Goal: Book appointment/travel/reservation

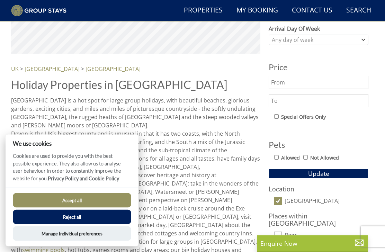
scroll to position [308, 0]
click at [94, 207] on button "Accept all" at bounding box center [72, 200] width 118 height 15
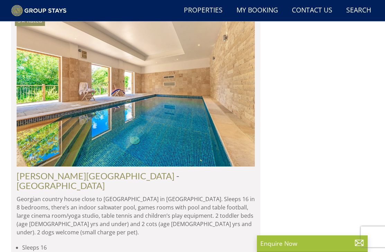
click at [364, 6] on link "Search Check Availability" at bounding box center [358, 11] width 30 height 16
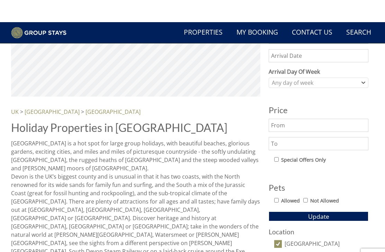
scroll to position [218, 0]
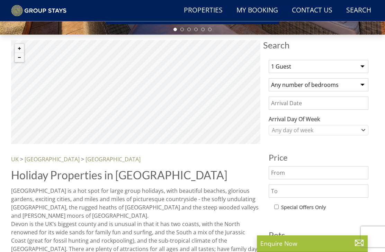
click at [362, 66] on select "1 Guest 2 Guests 3 Guests 4 Guests 5 Guests 6 Guests 7 Guests 8 Guests 9 Guests…" at bounding box center [318, 66] width 100 height 13
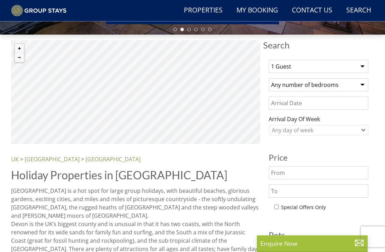
select select "13"
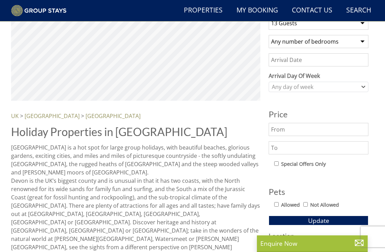
click at [304, 132] on input "text" at bounding box center [318, 129] width 100 height 13
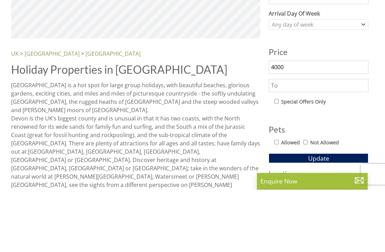
type input "4000"
click at [301, 141] on input "text" at bounding box center [318, 147] width 100 height 13
type input "6000"
click at [318, 216] on button "Update" at bounding box center [318, 221] width 100 height 10
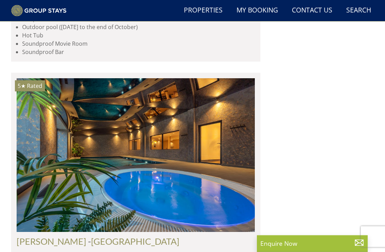
scroll to position [3635, 0]
